Goal: Transaction & Acquisition: Purchase product/service

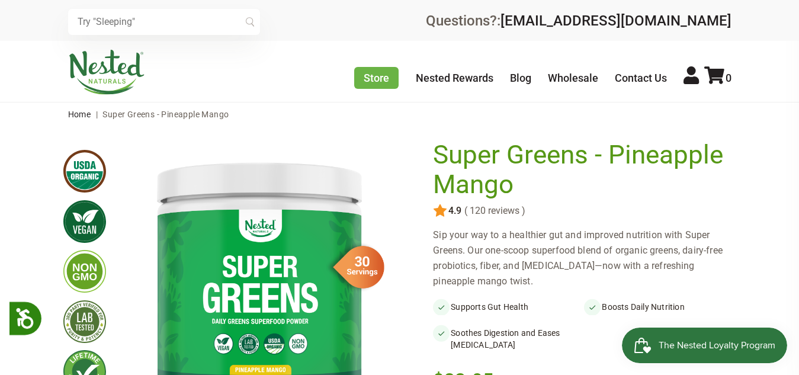
scroll to position [67, 0]
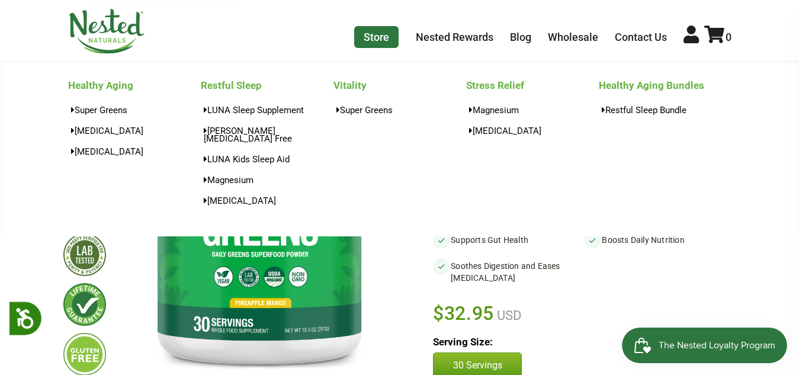
click at [359, 28] on link "Store" at bounding box center [376, 37] width 44 height 22
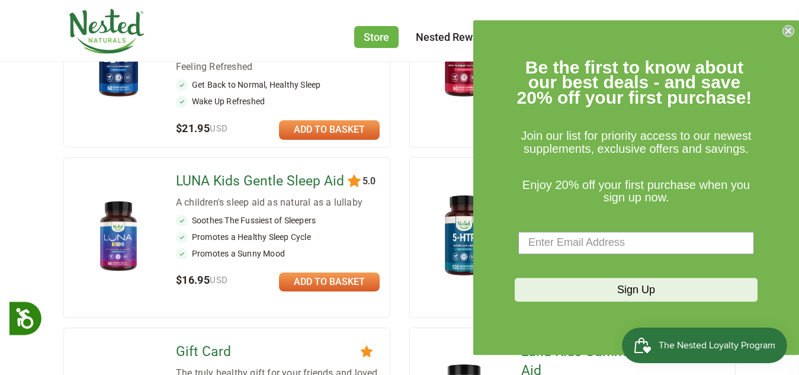
scroll to position [903, 0]
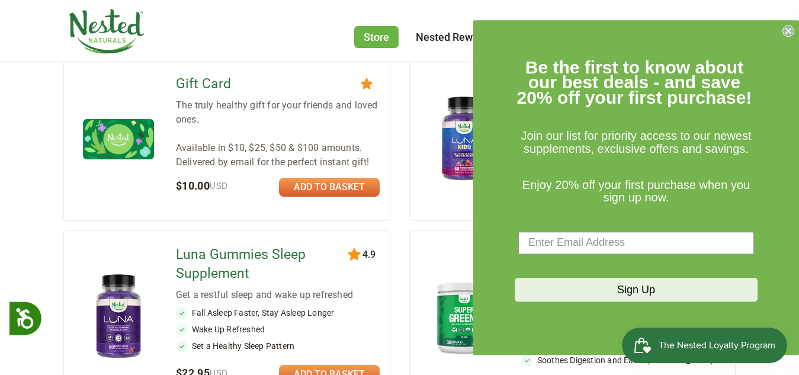
click at [287, 4] on div "Store Healthy Aging Super Greens [MEDICAL_DATA] [MEDICAL_DATA] Restful Sleep [P…" at bounding box center [399, 30] width 799 height 61
